Goal: Transaction & Acquisition: Purchase product/service

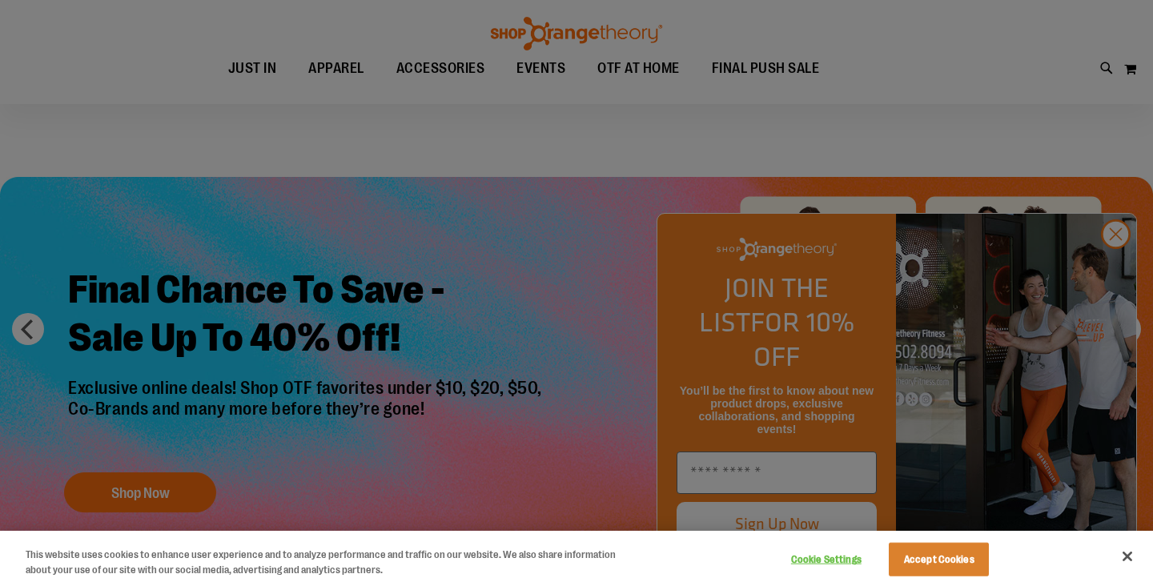
scroll to position [135, 0]
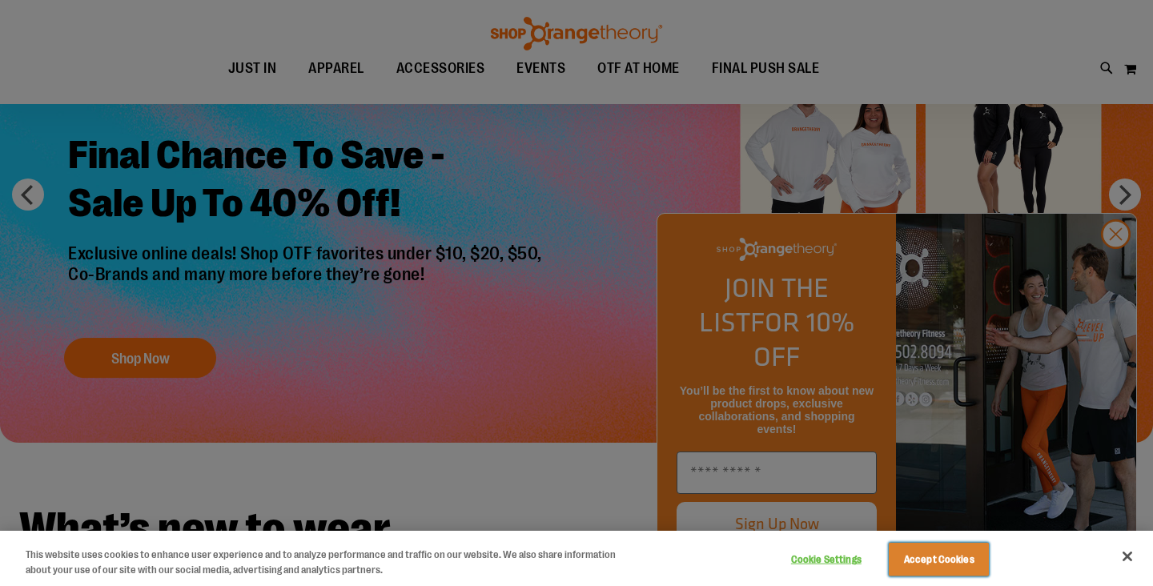
click at [933, 555] on button "Accept Cookies" at bounding box center [939, 560] width 100 height 34
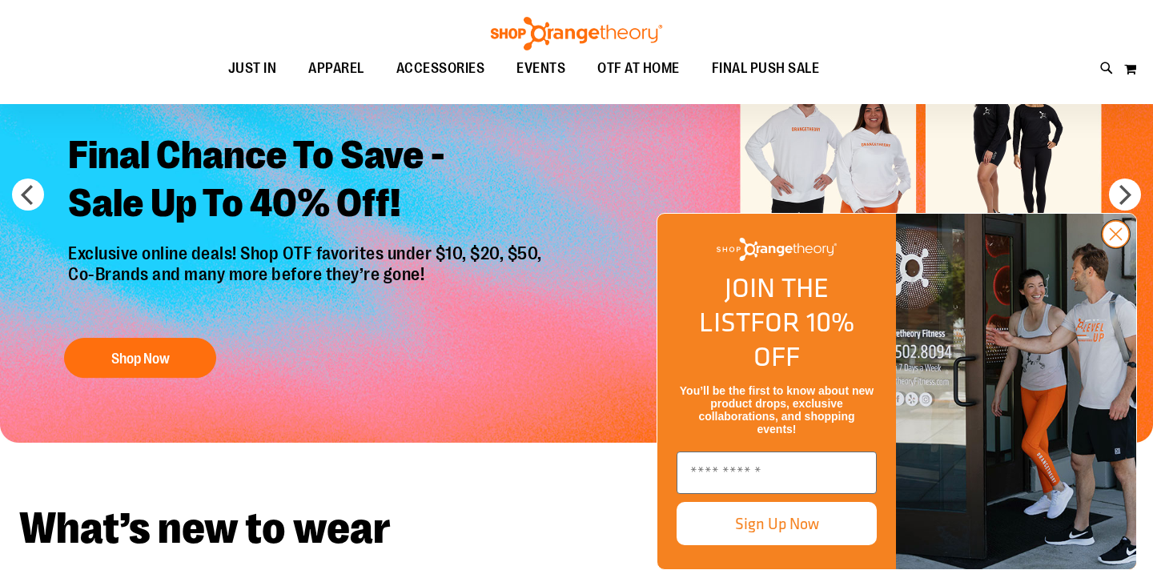
click at [1114, 247] on circle "Close dialog" at bounding box center [1116, 234] width 26 height 26
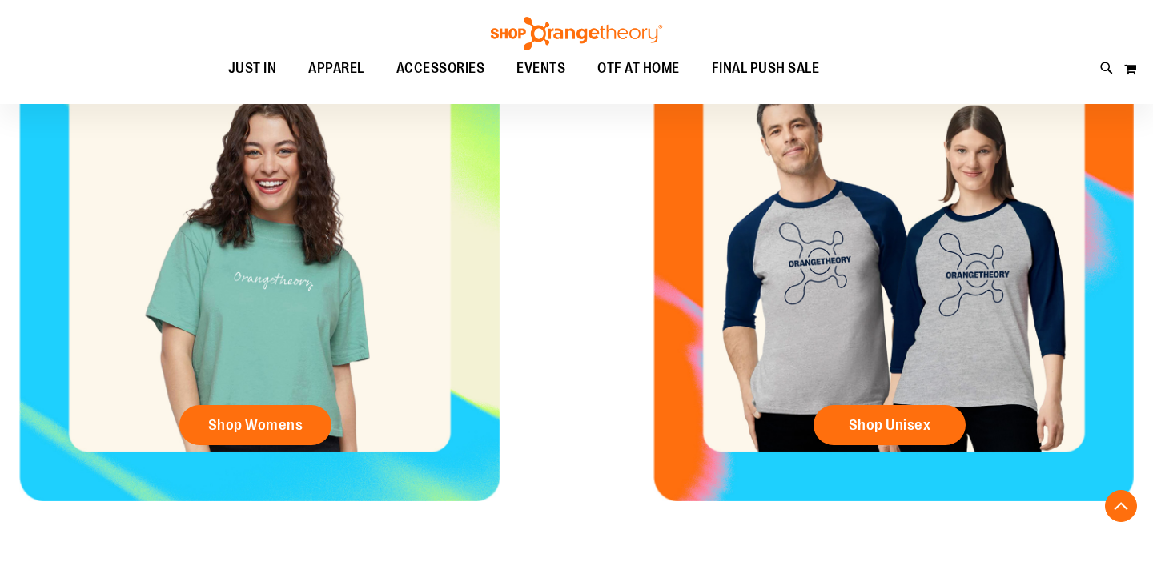
scroll to position [718, 0]
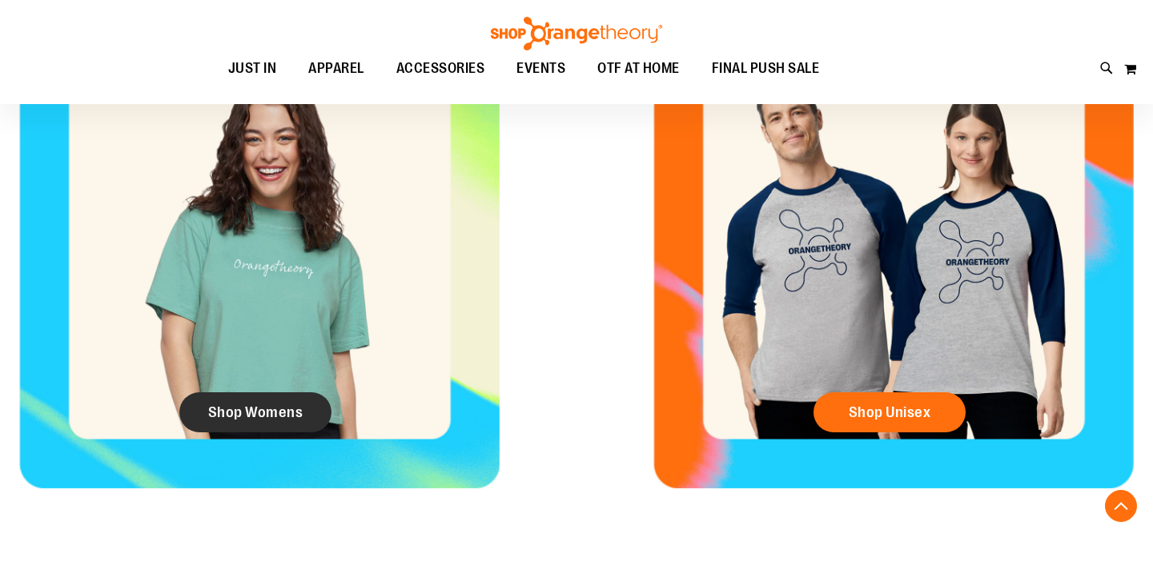
click at [267, 421] on link "Shop Womens" at bounding box center [255, 412] width 152 height 40
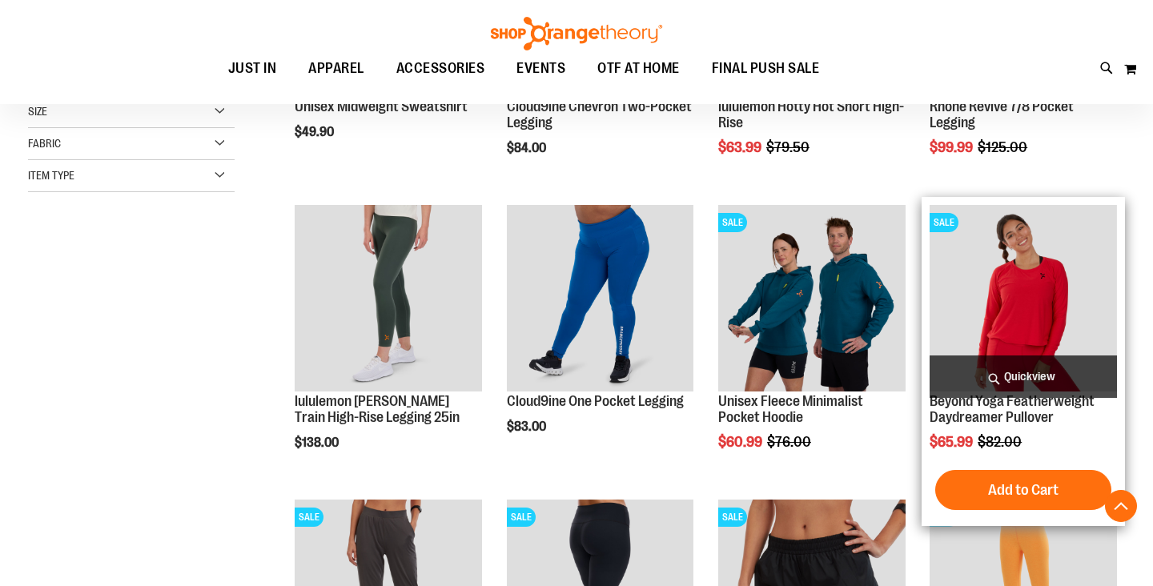
scroll to position [418, 0]
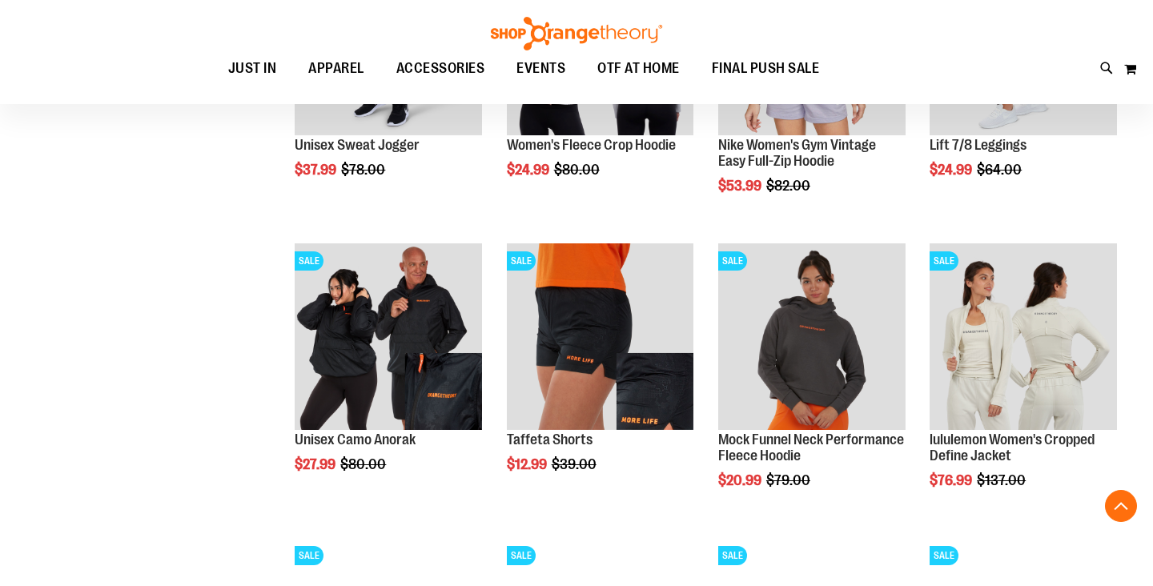
scroll to position [1262, 0]
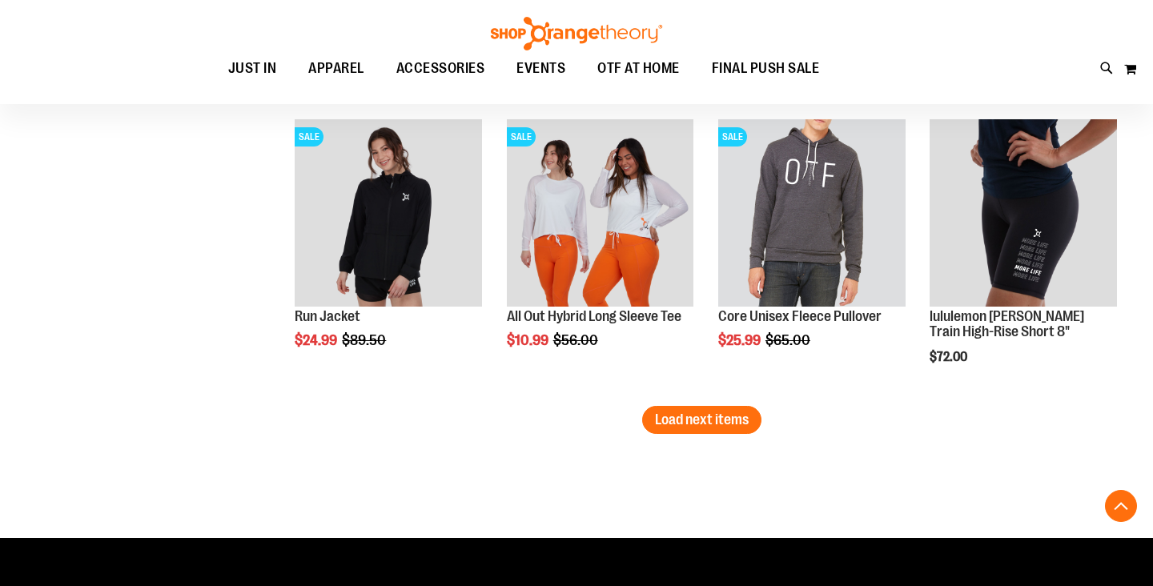
scroll to position [2568, 0]
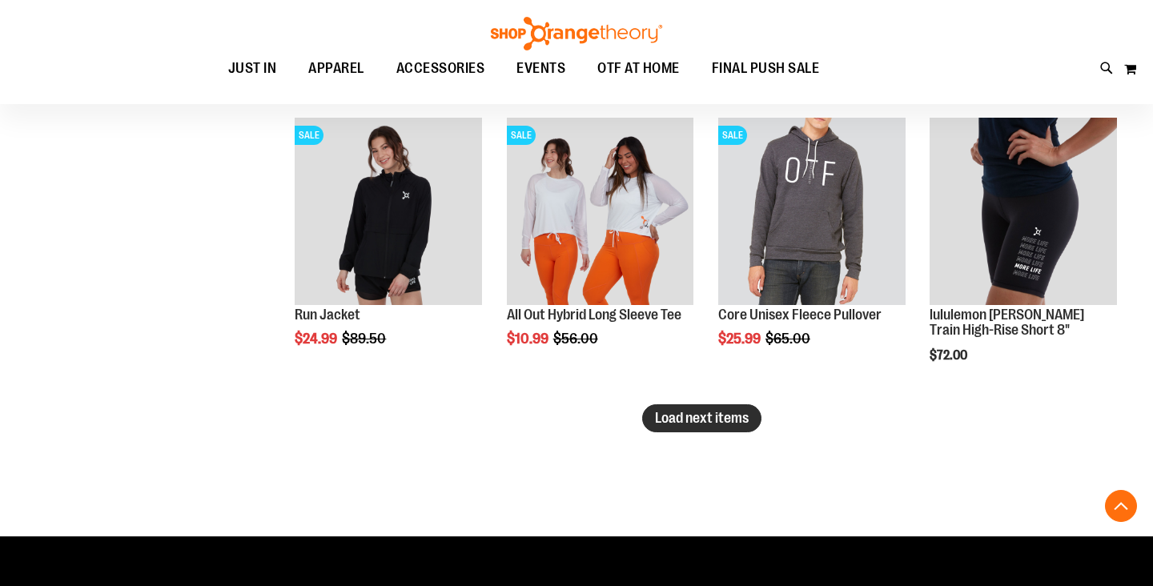
click at [738, 415] on span "Load next items" at bounding box center [702, 418] width 94 height 16
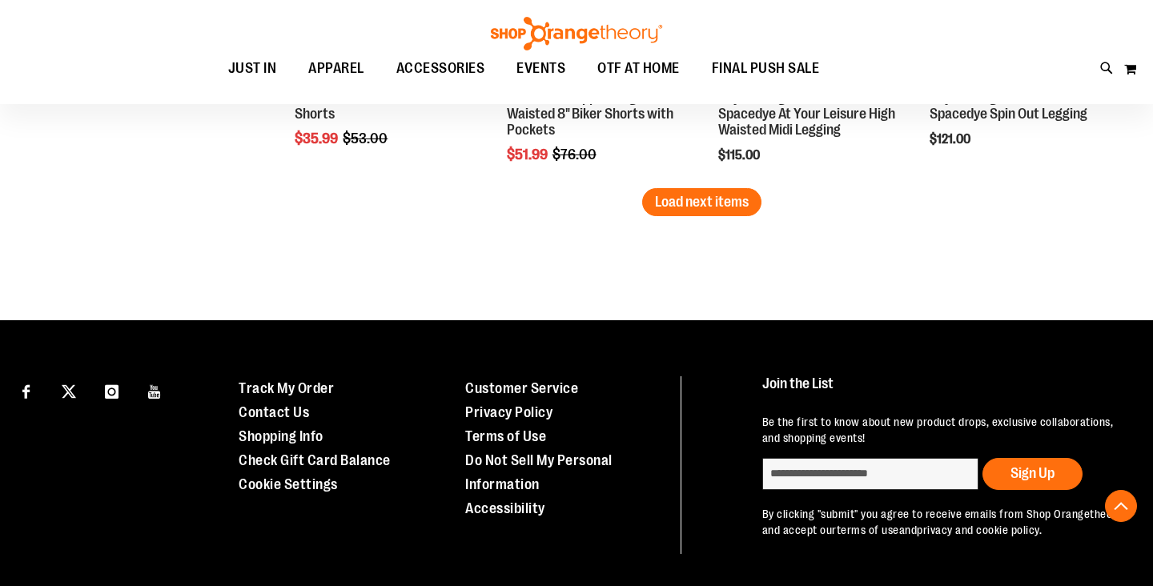
scroll to position [3651, 0]
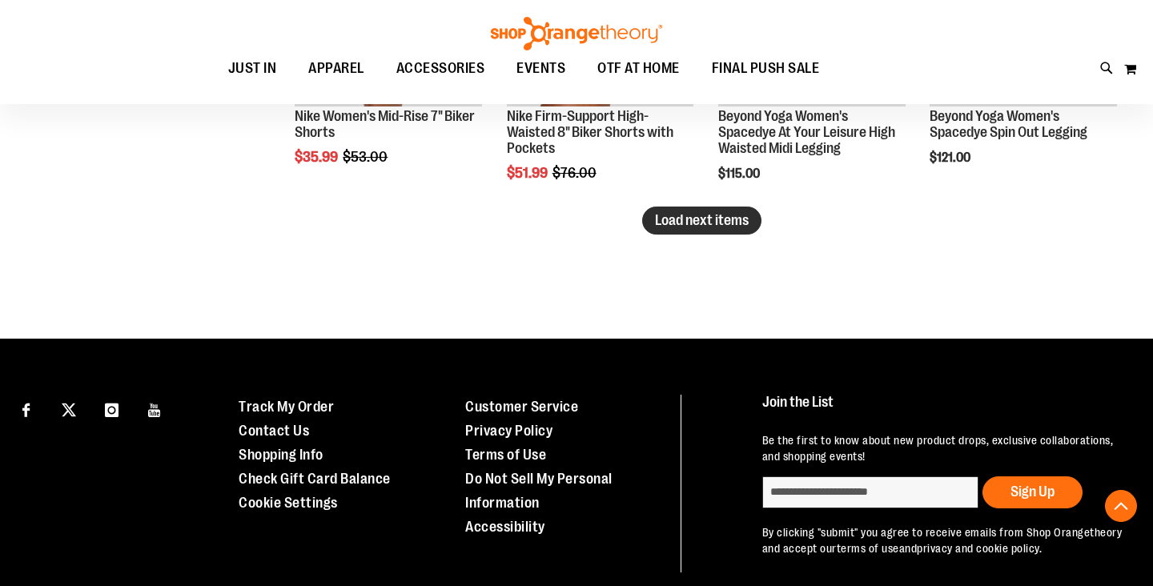
click at [694, 216] on span "Load next items" at bounding box center [702, 220] width 94 height 16
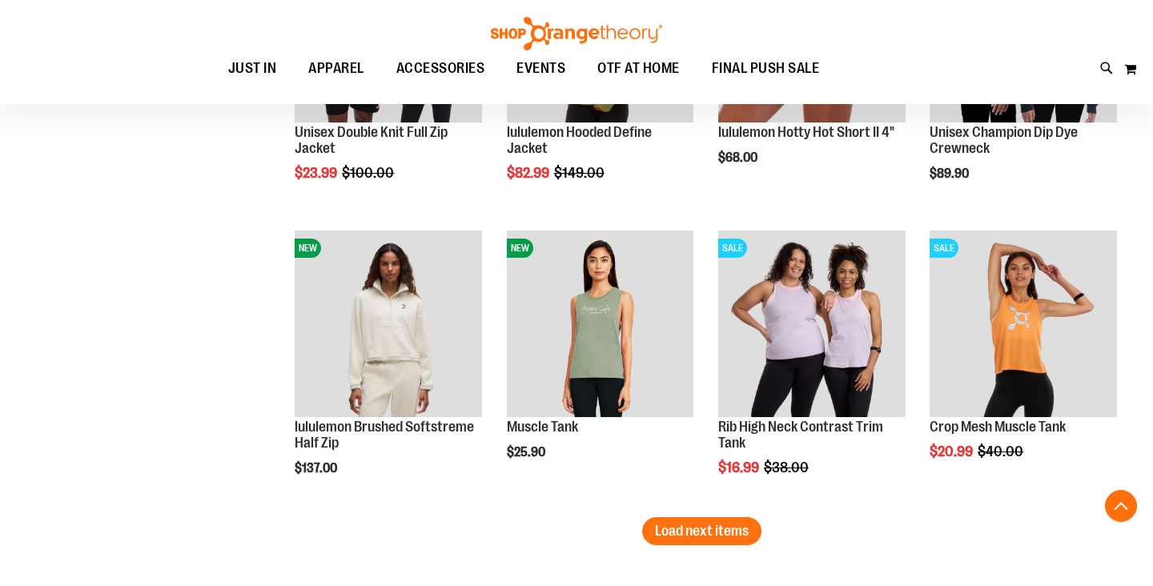
scroll to position [4232, 0]
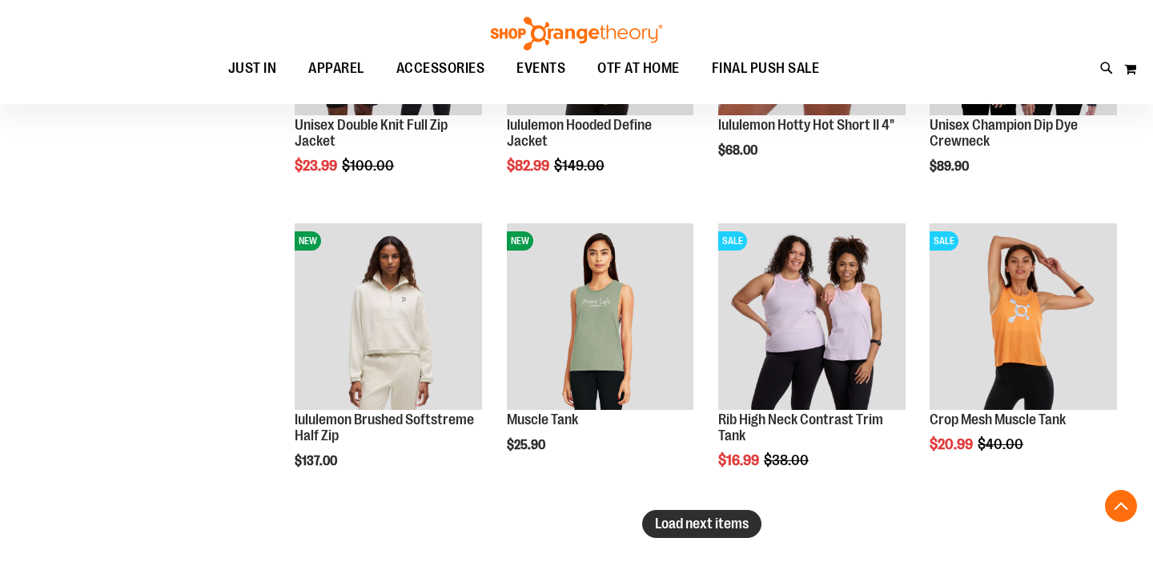
click at [734, 524] on span "Load next items" at bounding box center [702, 524] width 94 height 16
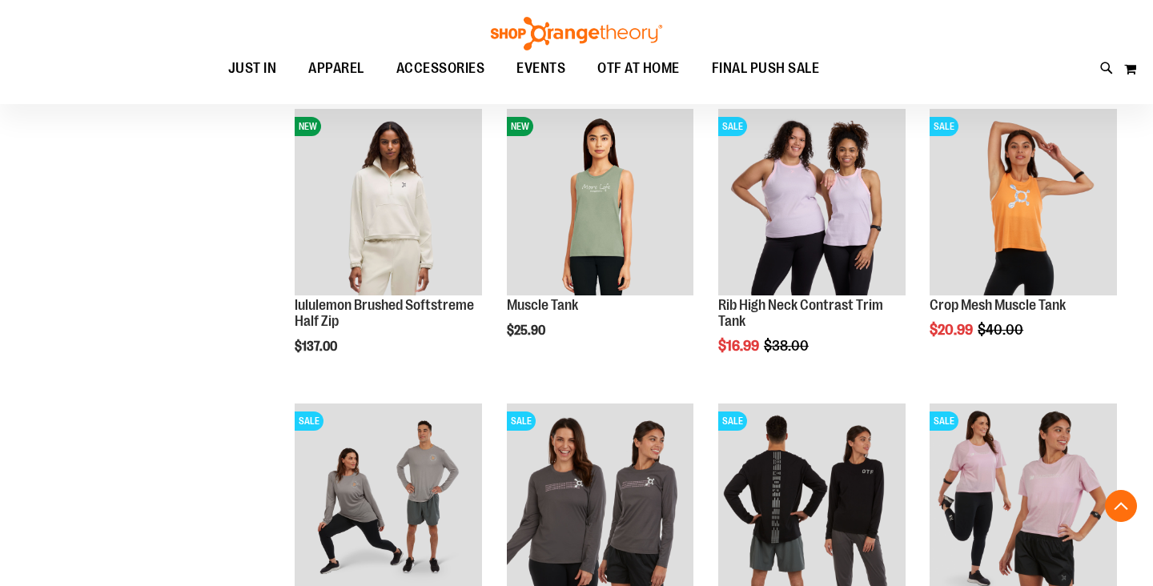
scroll to position [4208, 0]
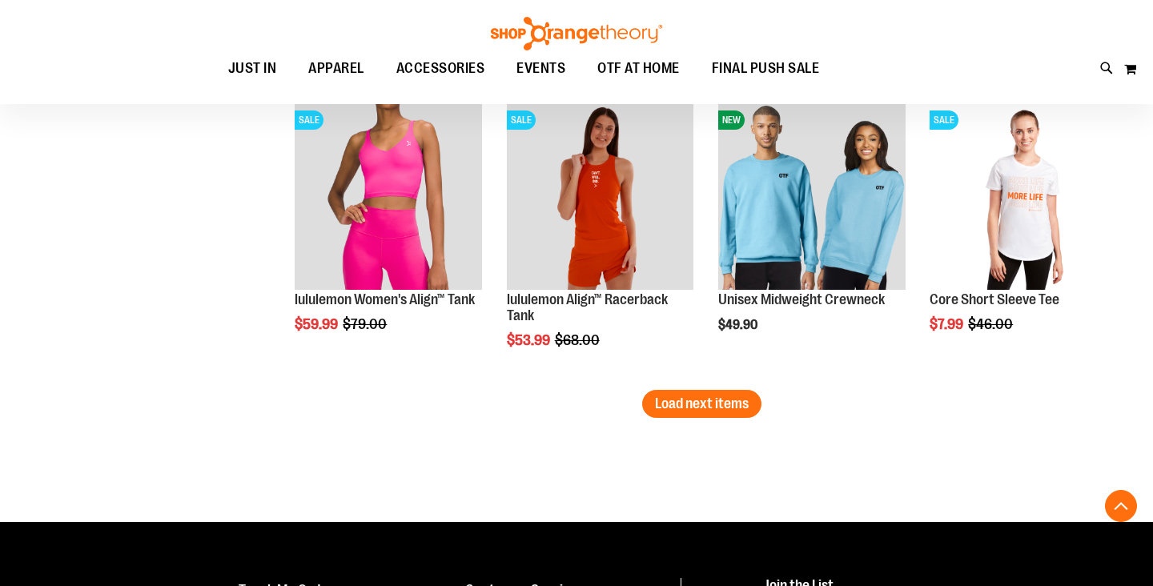
scroll to position [5318, 0]
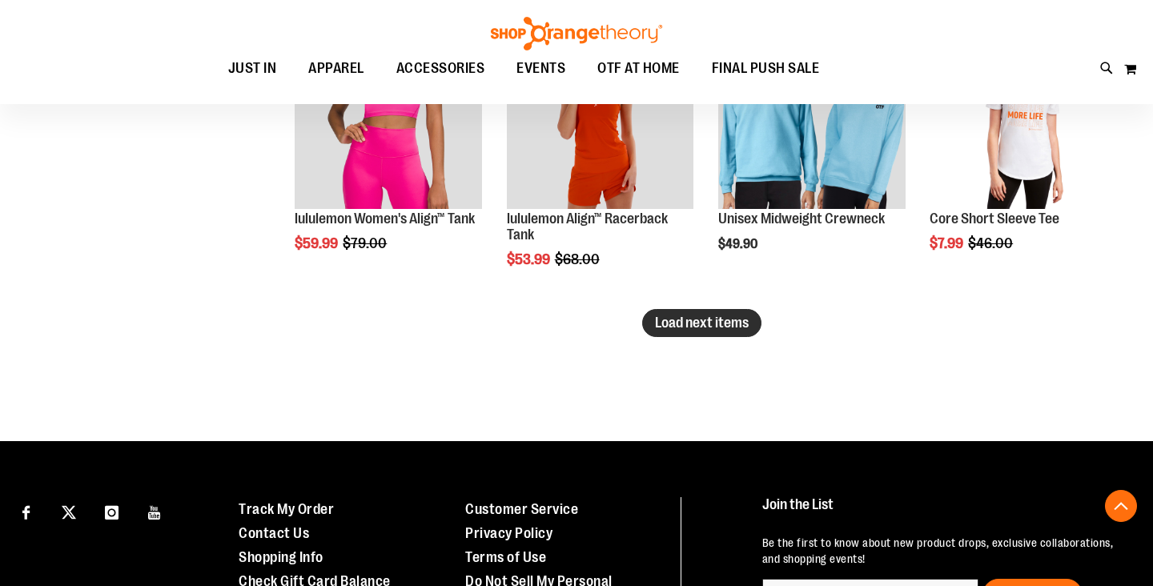
click at [685, 328] on span "Load next items" at bounding box center [702, 323] width 94 height 16
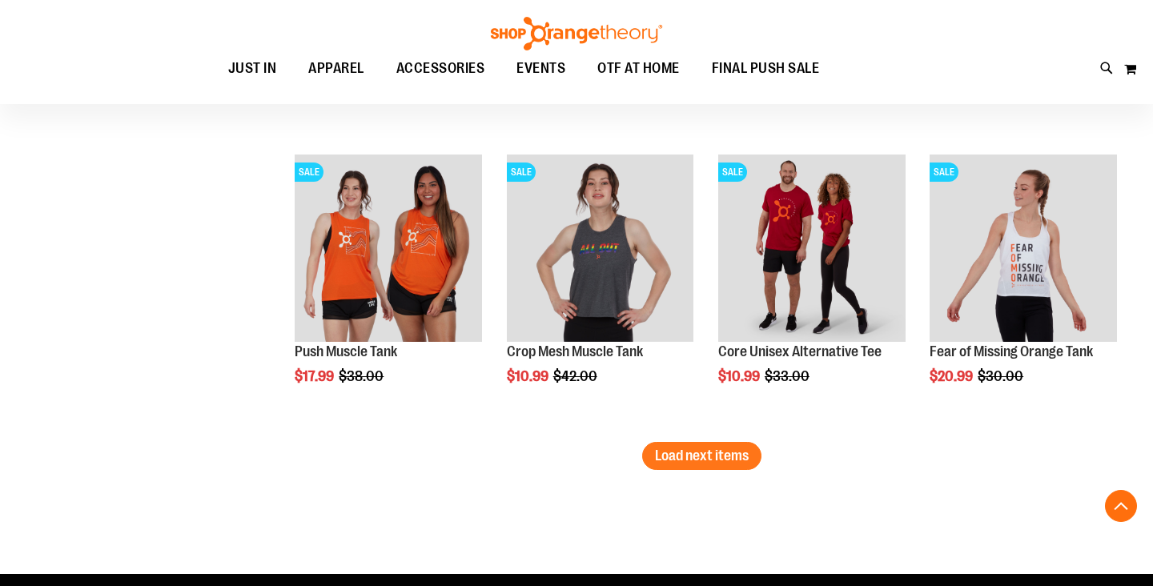
scroll to position [6072, 0]
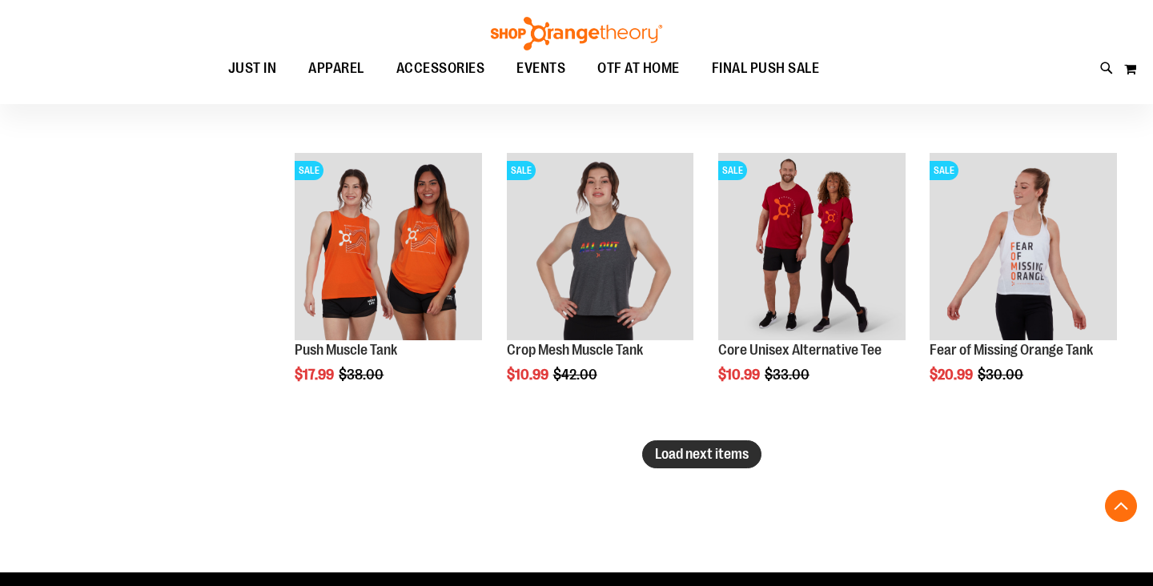
click at [702, 448] on span "Load next items" at bounding box center [702, 454] width 94 height 16
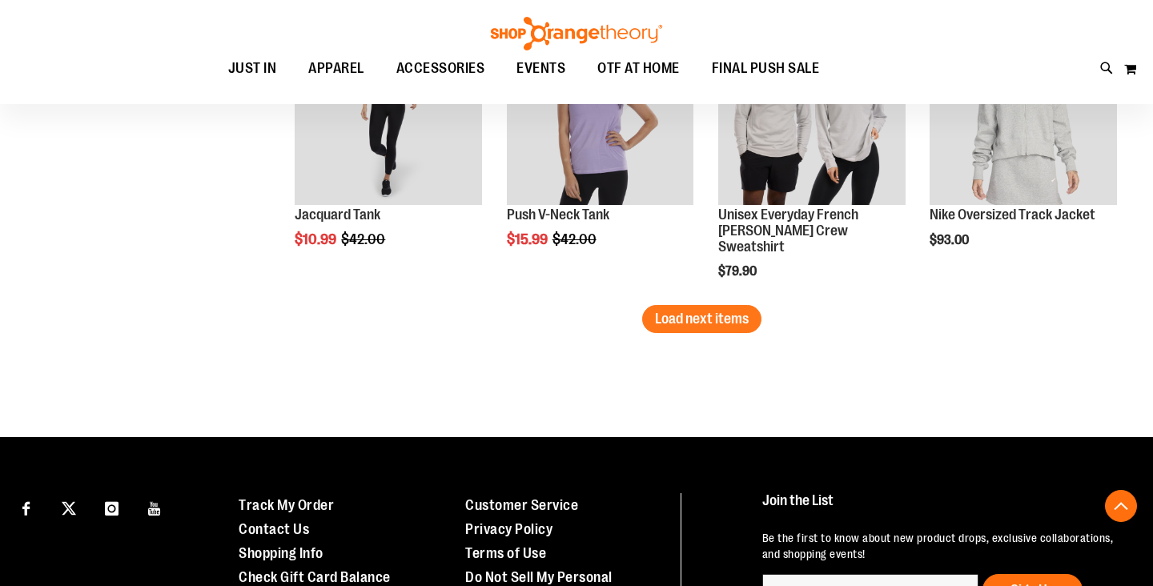
scroll to position [7110, 0]
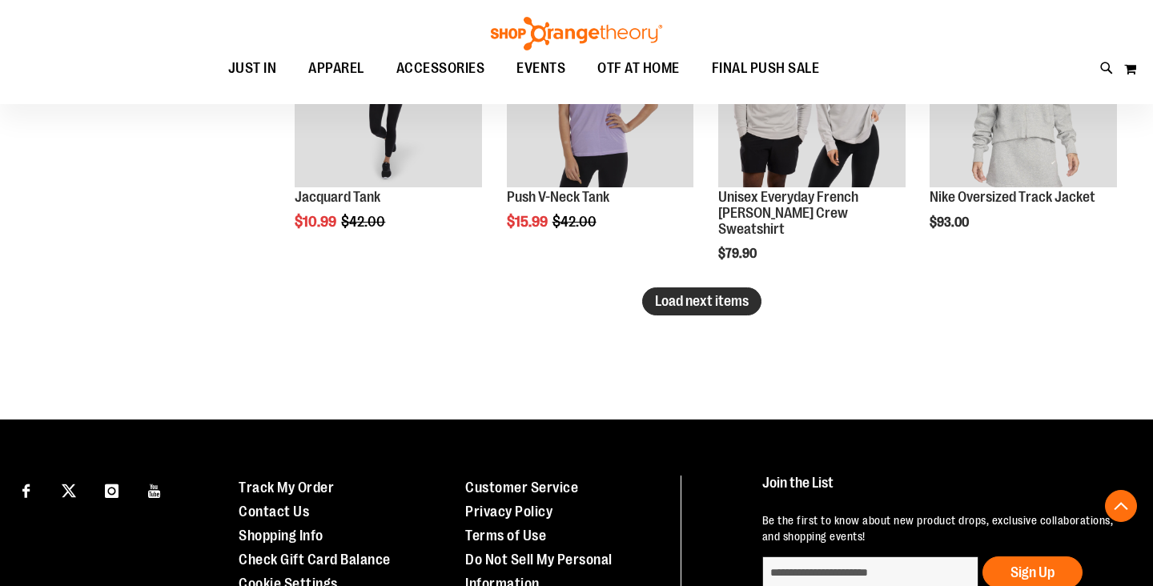
click at [678, 290] on button "Load next items" at bounding box center [701, 302] width 119 height 28
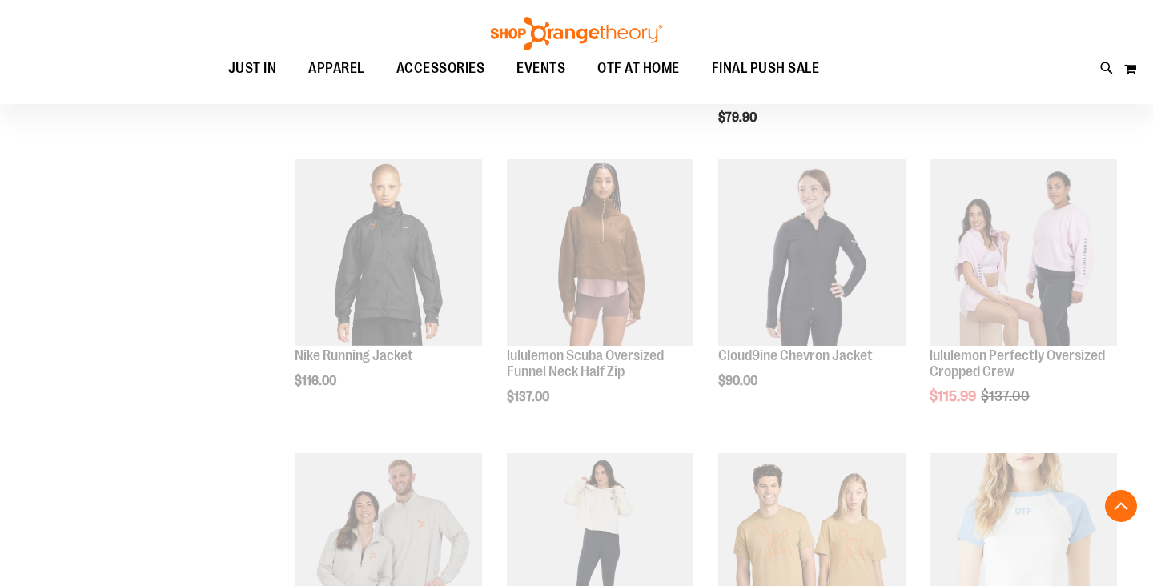
scroll to position [7284, 0]
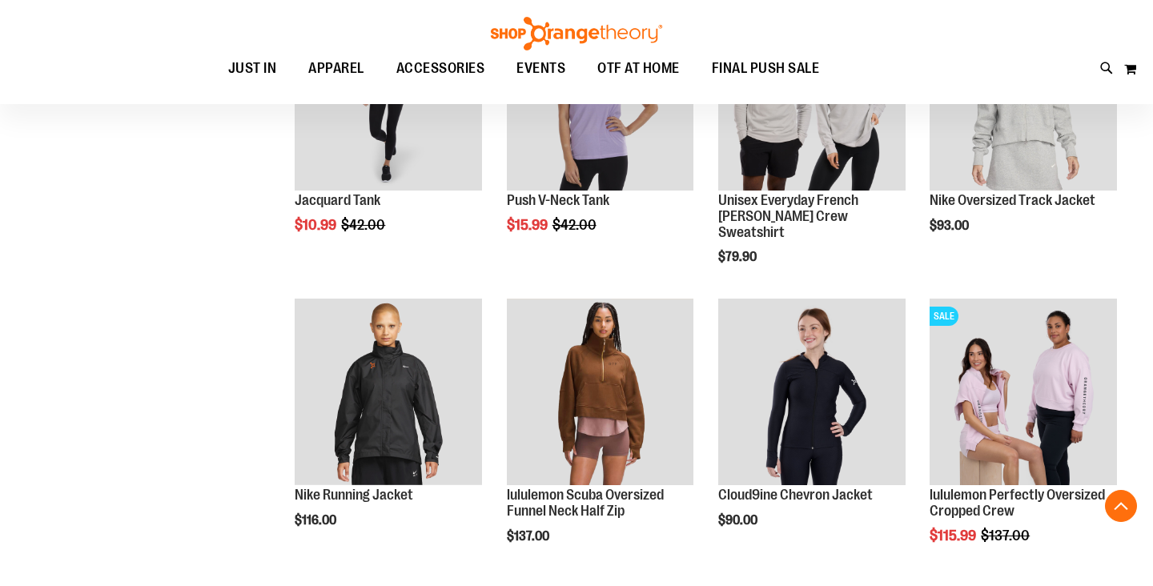
scroll to position [7103, 0]
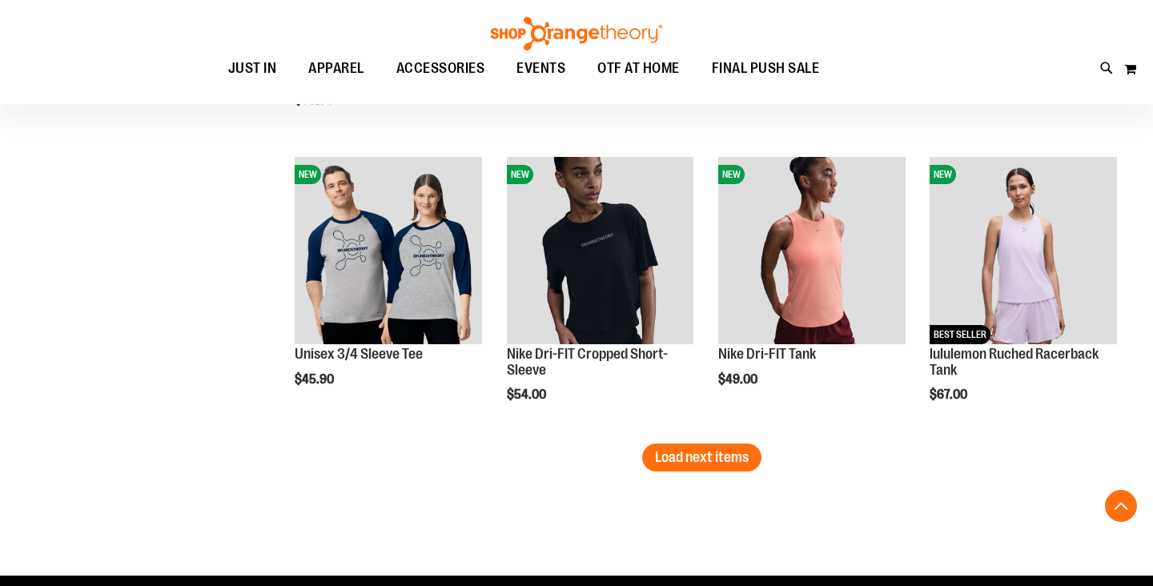
scroll to position [7839, 0]
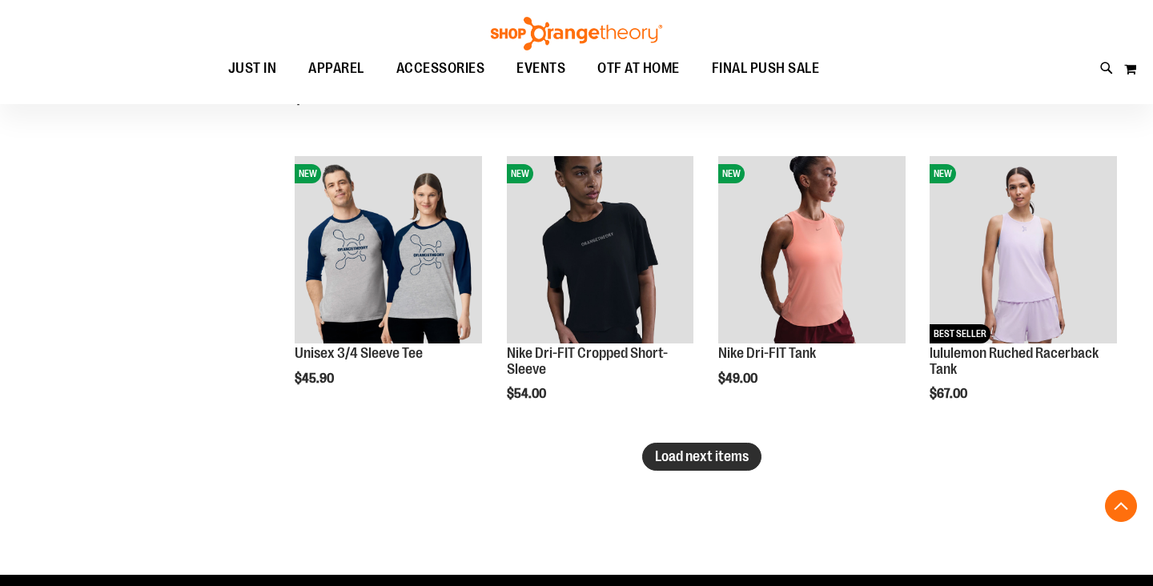
click at [739, 457] on span "Load next items" at bounding box center [702, 456] width 94 height 16
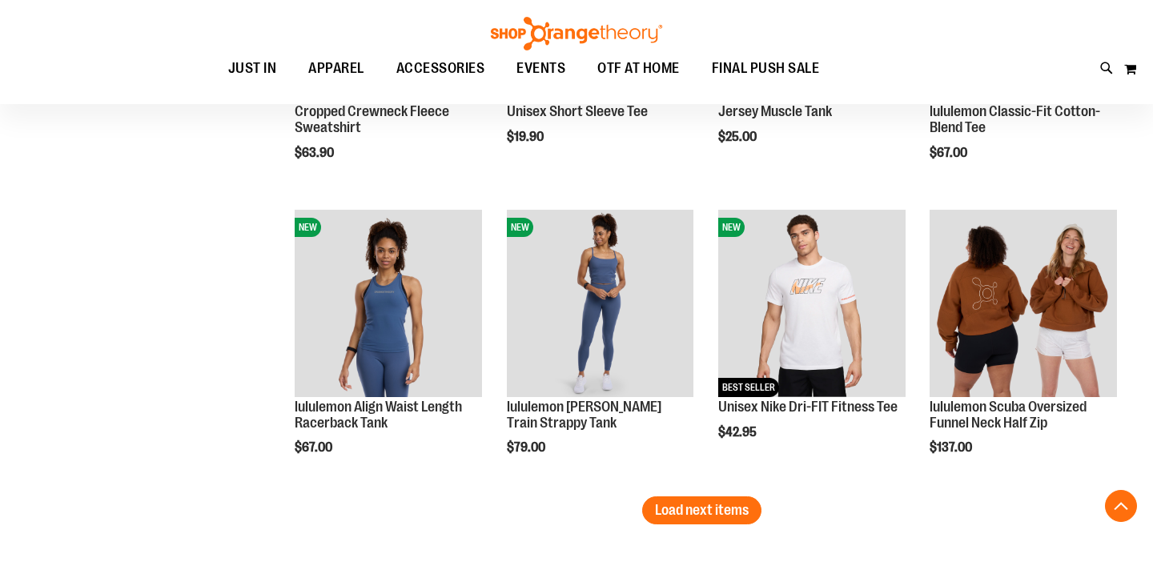
scroll to position [8671, 0]
click at [685, 513] on span "Load next items" at bounding box center [702, 509] width 94 height 16
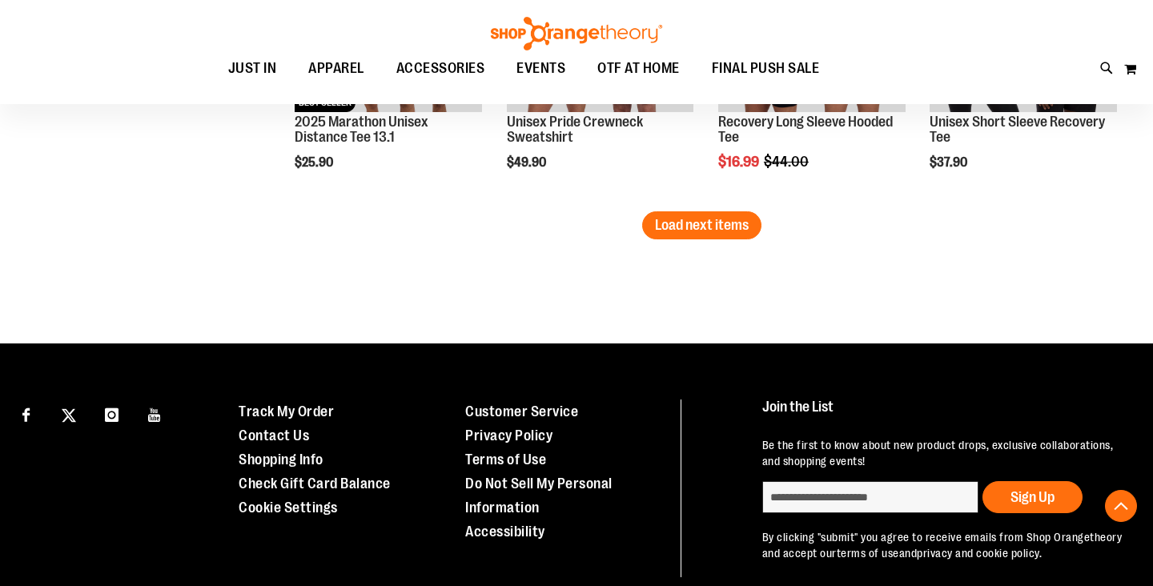
scroll to position [9841, 0]
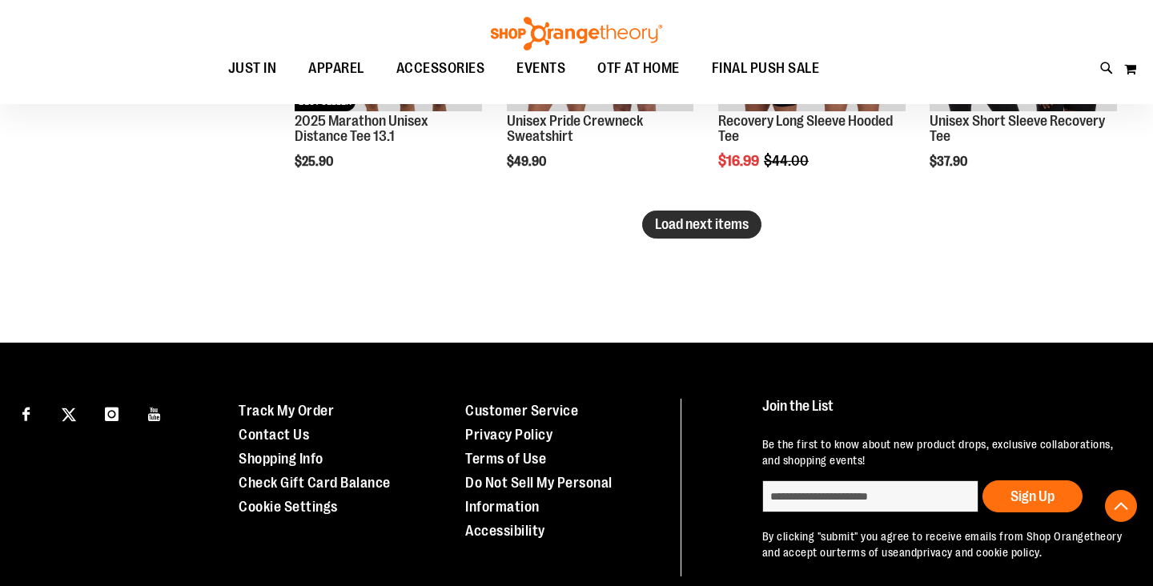
click at [680, 218] on span "Load next items" at bounding box center [702, 224] width 94 height 16
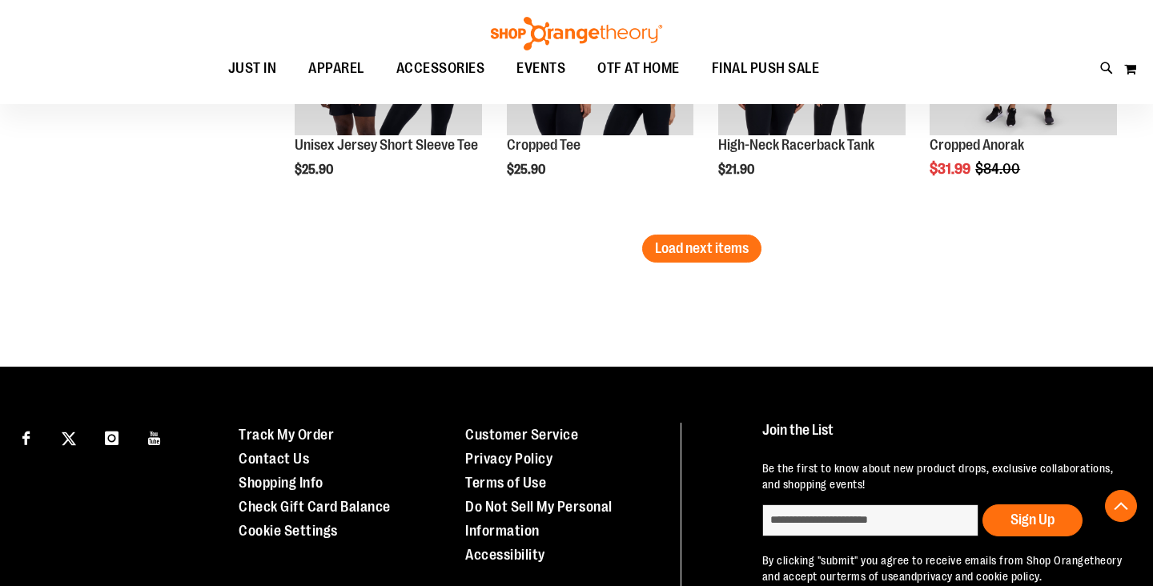
scroll to position [10728, 0]
